Goal: Transaction & Acquisition: Purchase product/service

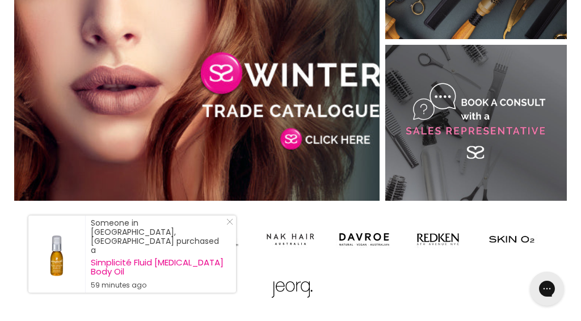
scroll to position [774, 0]
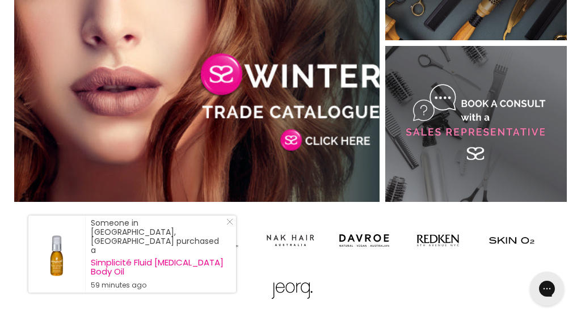
click at [234, 236] on div "Someone in Kalbar, Australia purchased a Simplicité Fluid Cellulite Body Oil 59…" at bounding box center [132, 253] width 208 height 77
click at [230, 230] on link "Close Icon" at bounding box center [227, 223] width 11 height 11
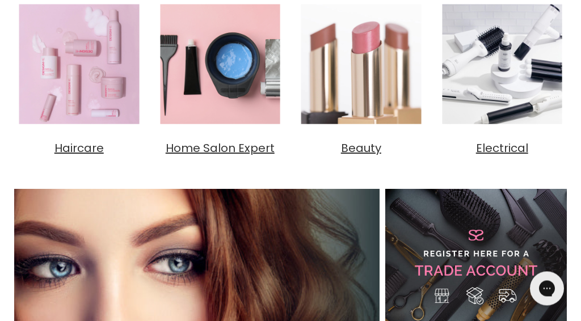
scroll to position [469, 0]
click at [371, 150] on span "Beauty" at bounding box center [361, 148] width 40 height 16
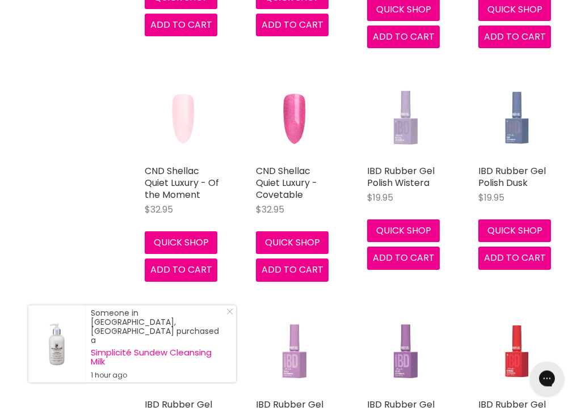
scroll to position [1938, 0]
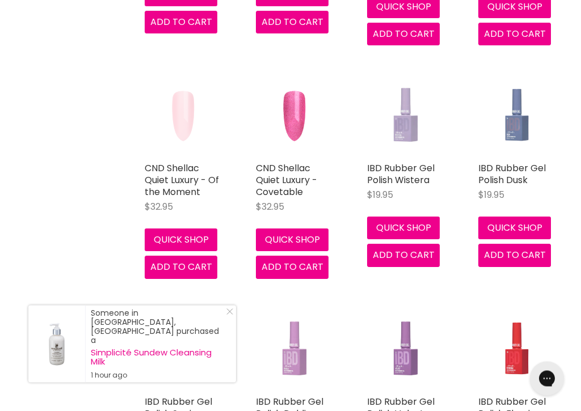
click at [232, 320] on div "IBD Rubber Gel Polish Sepia $19.95 IBD Quick shop Add to cart" at bounding box center [183, 407] width 100 height 210
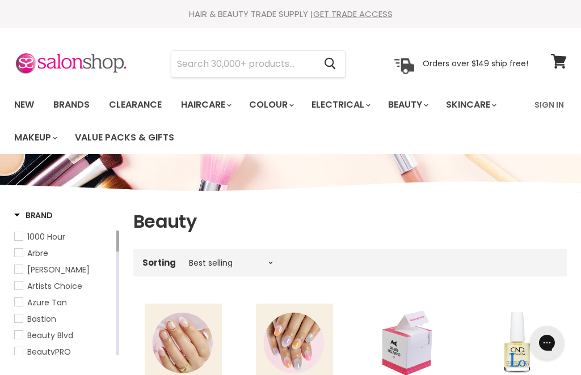
click at [136, 136] on link "Value Packs & Gifts" at bounding box center [124, 138] width 116 height 24
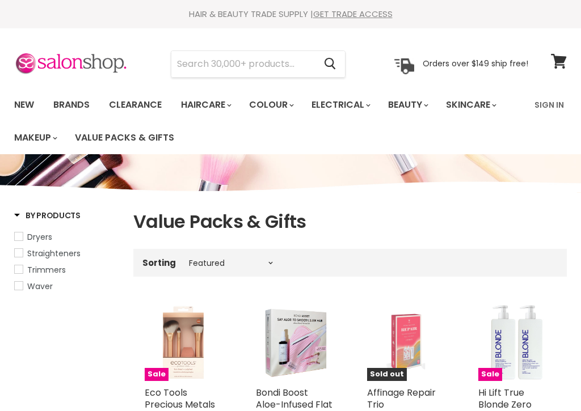
select select "manual"
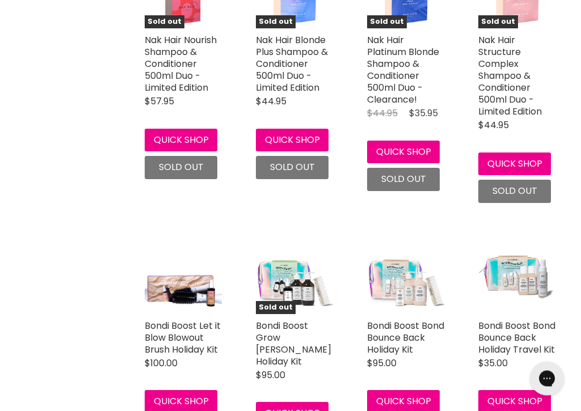
scroll to position [2840, 0]
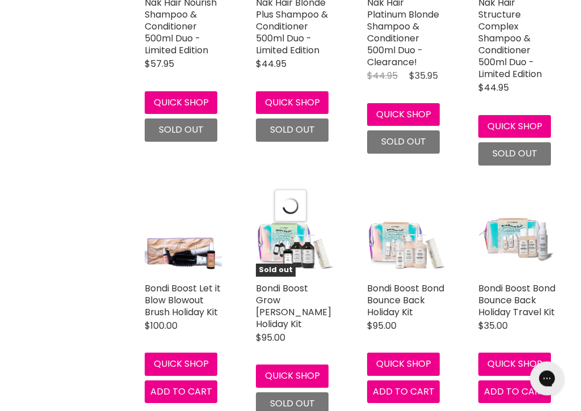
select select "manual"
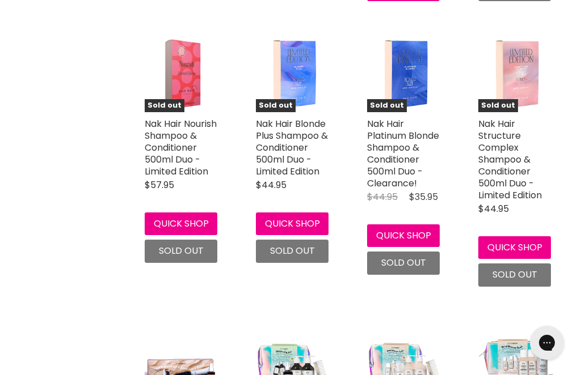
scroll to position [2719, 0]
